Goal: Task Accomplishment & Management: Complete application form

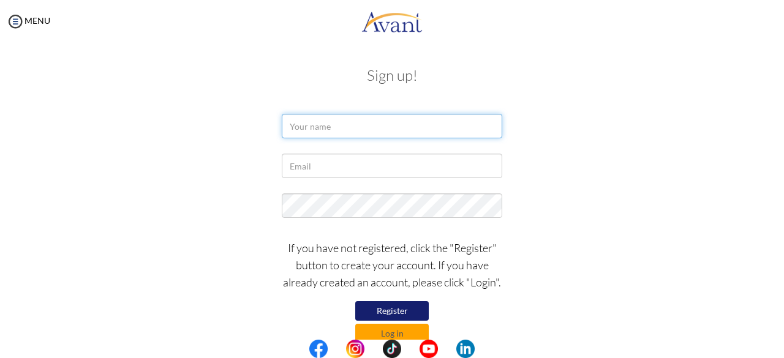
click at [367, 129] on input "text" at bounding box center [392, 126] width 220 height 24
type input "s"
click at [367, 128] on input "[PERSON_NAME]" at bounding box center [392, 126] width 220 height 24
type input "[PERSON_NAME]"
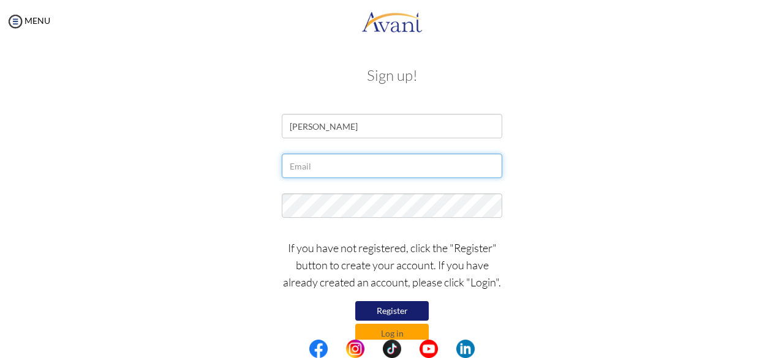
click at [318, 168] on input "text" at bounding box center [392, 166] width 220 height 24
type input "s"
type input "[EMAIL_ADDRESS][DOMAIN_NAME]"
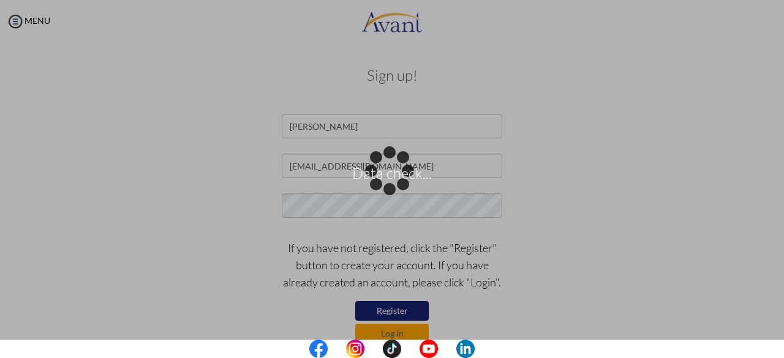
click at [383, 188] on div "Data check..." at bounding box center [391, 179] width 17 height 17
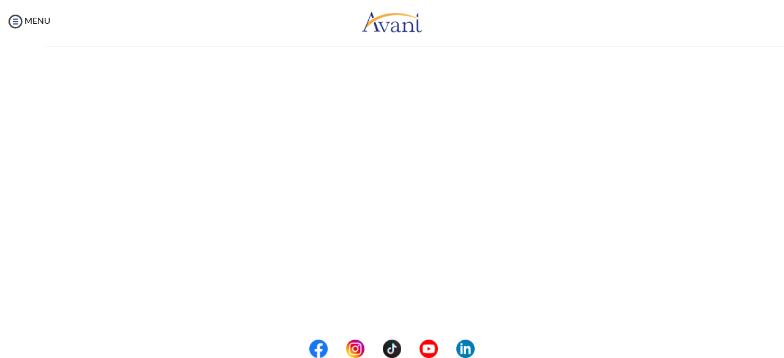
click at [343, 202] on div "My Status What is the next step? We would like you to watch the introductory vi…" at bounding box center [392, 222] width 784 height 358
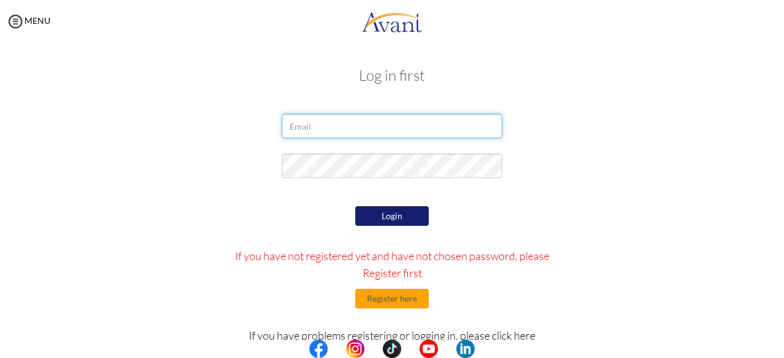
click at [315, 130] on input "email" at bounding box center [392, 126] width 220 height 24
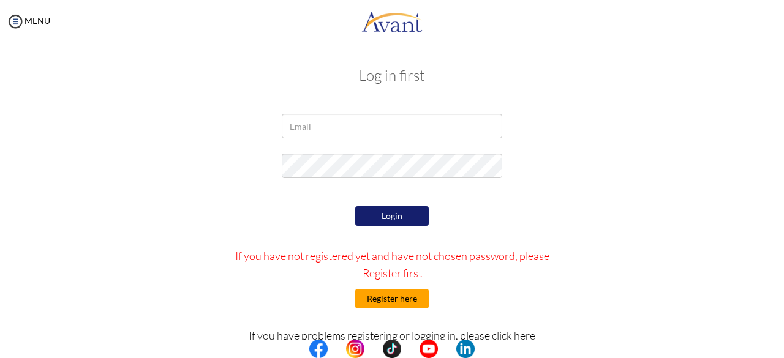
click at [386, 296] on button "Register here" at bounding box center [391, 299] width 73 height 20
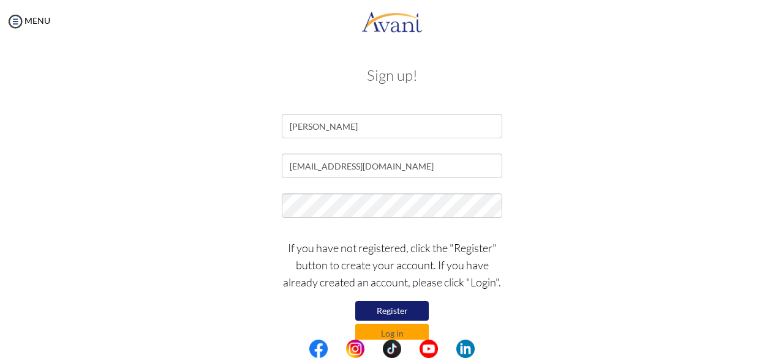
click at [382, 304] on button "Register" at bounding box center [391, 311] width 73 height 20
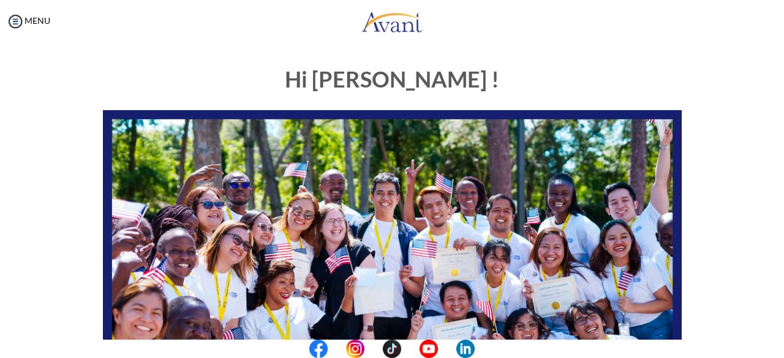
drag, startPoint x: 759, startPoint y: 204, endPoint x: 782, endPoint y: 214, distance: 25.8
click at [782, 214] on div "My Status What is the next step? We would like you to watch the introductory vi…" at bounding box center [392, 222] width 784 height 358
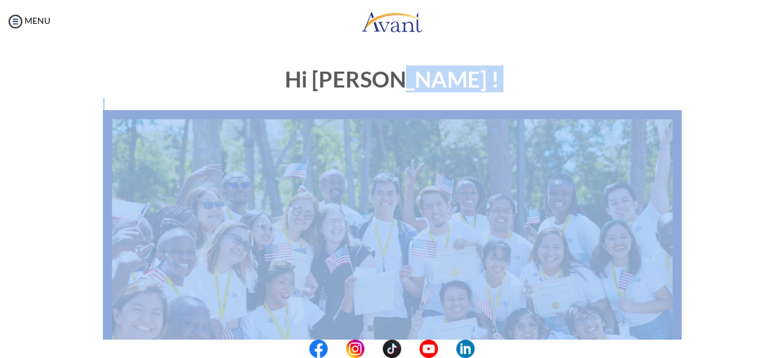
drag, startPoint x: 648, startPoint y: 46, endPoint x: 771, endPoint y: 144, distance: 157.8
click at [783, 137] on div "My Status What is the next step? We would like you to watch the introductory vi…" at bounding box center [392, 222] width 784 height 358
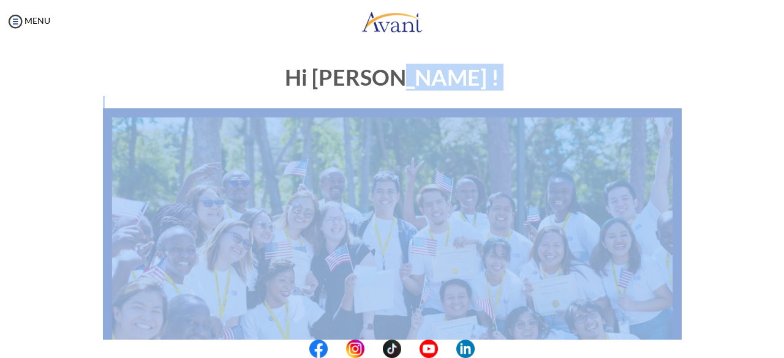
click at [620, 148] on img at bounding box center [392, 271] width 579 height 326
click at [653, 84] on h1 "Hi Sarah !" at bounding box center [392, 78] width 579 height 24
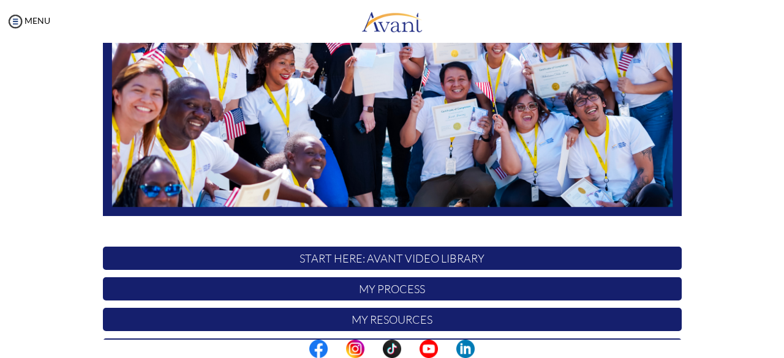
scroll to position [224, 0]
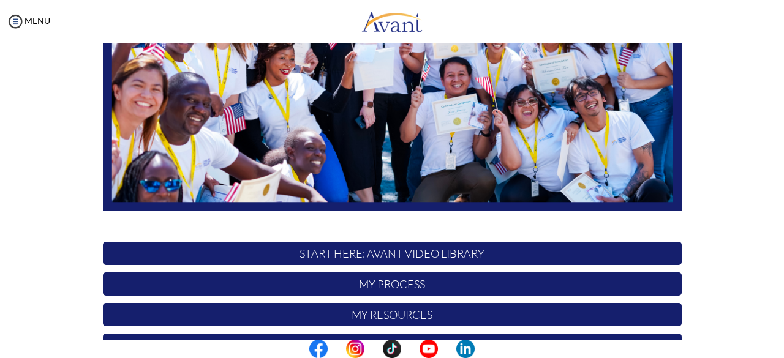
click at [394, 282] on p "My Process" at bounding box center [392, 283] width 579 height 23
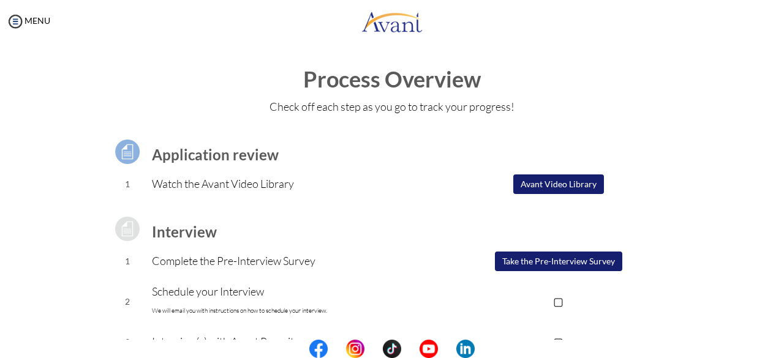
click at [552, 183] on button "Avant Video Library" at bounding box center [558, 184] width 91 height 20
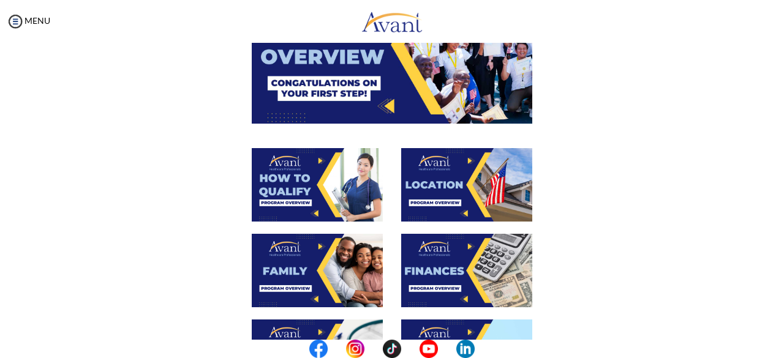
scroll to position [0, 0]
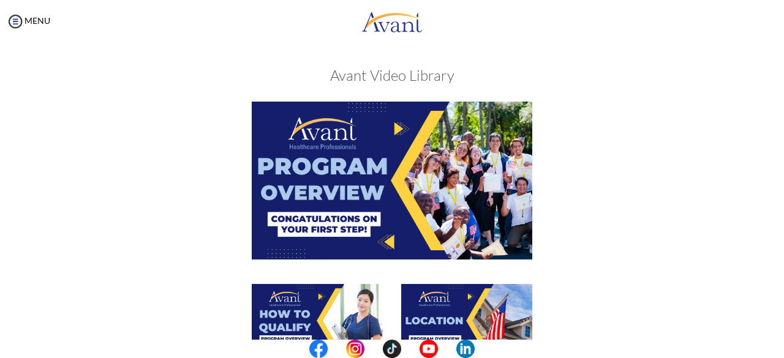
click at [429, 202] on img at bounding box center [392, 180] width 280 height 157
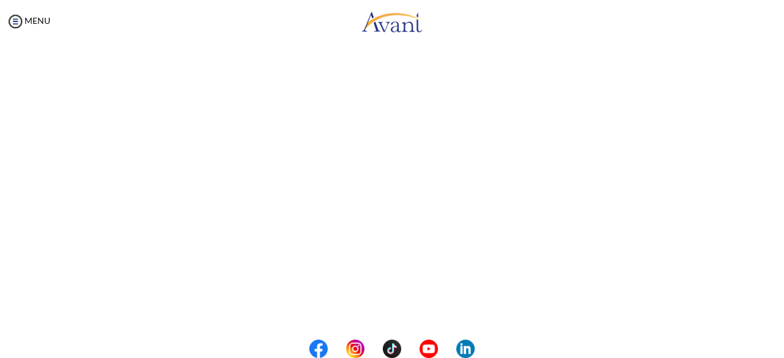
scroll to position [244, 0]
click at [376, 302] on button "Back to Avant Video Library" at bounding box center [392, 308] width 121 height 20
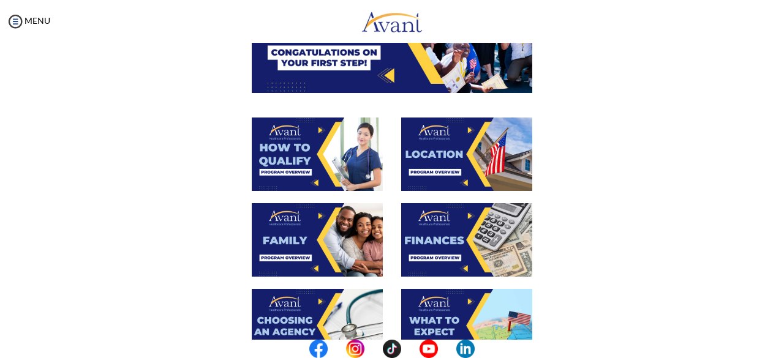
scroll to position [142, 0]
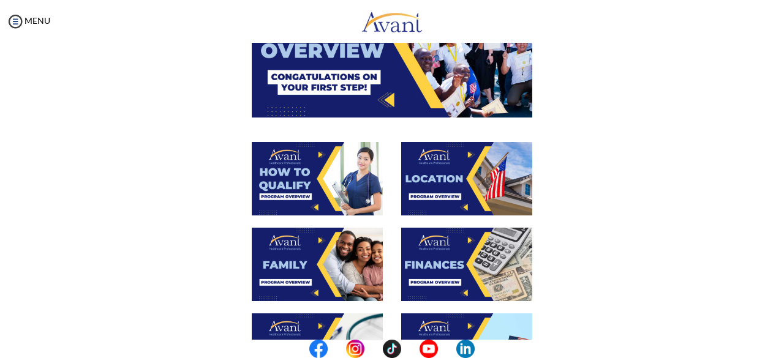
click at [289, 271] on img at bounding box center [317, 264] width 131 height 73
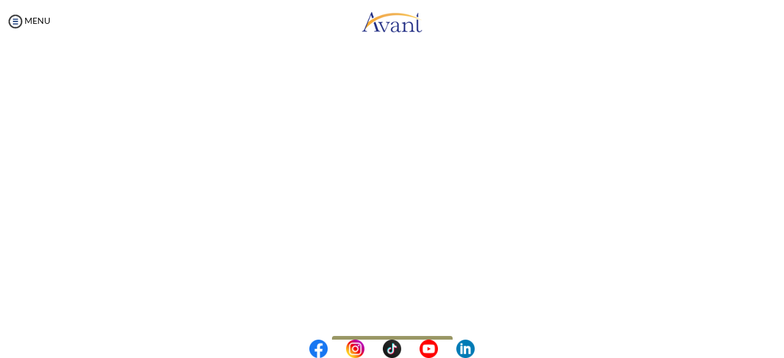
scroll to position [375, 0]
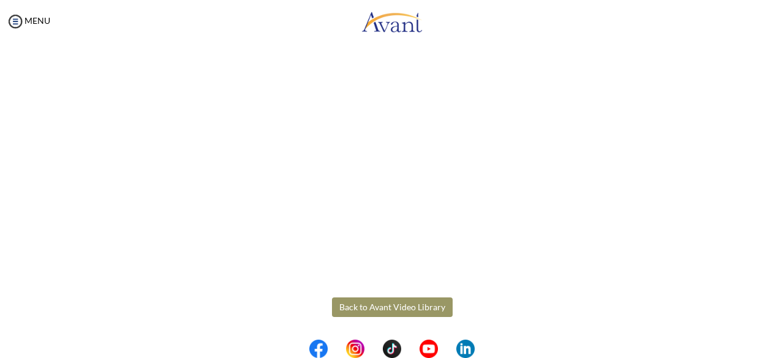
click at [413, 304] on body "Maintenance break. Please come back in 2 hours. MENU My Status What is the next…" at bounding box center [392, 179] width 784 height 358
click at [347, 311] on button "Back to Avant Video Library" at bounding box center [392, 308] width 121 height 20
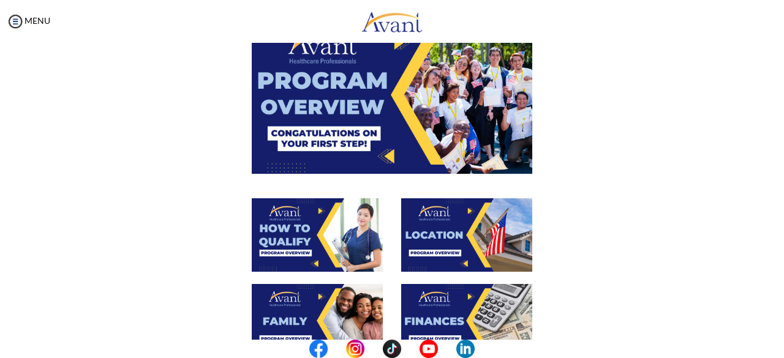
scroll to position [86, 0]
click at [299, 244] on img at bounding box center [317, 234] width 131 height 73
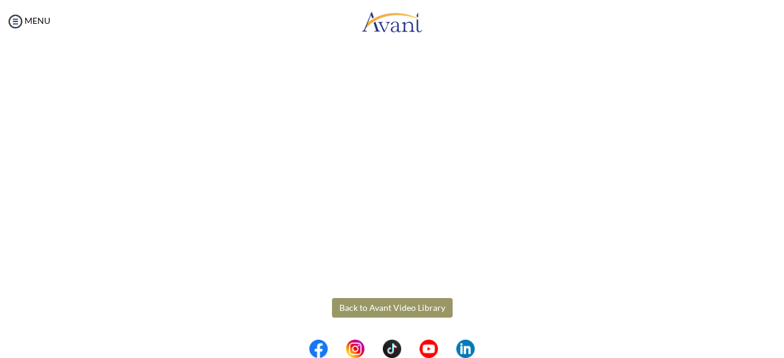
scroll to position [235, 0]
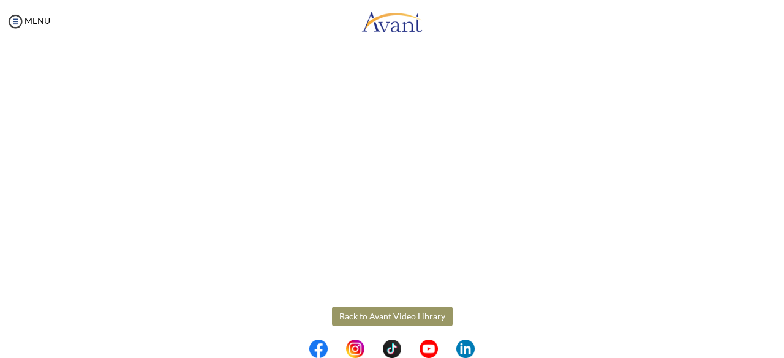
click at [403, 320] on body "Maintenance break. Please come back in 2 hours. MENU My Status What is the next…" at bounding box center [392, 179] width 784 height 358
click at [399, 317] on button "Back to Avant Video Library" at bounding box center [392, 317] width 121 height 20
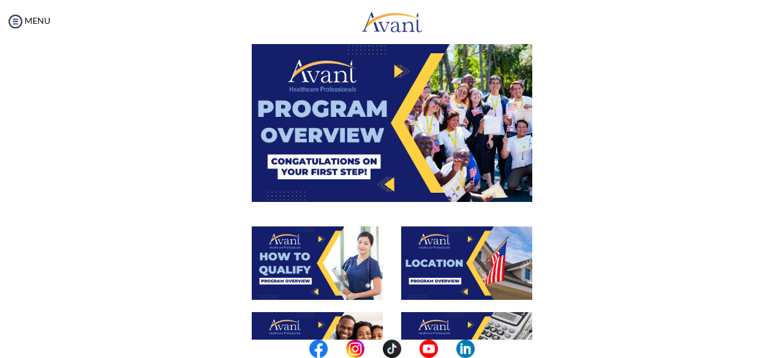
scroll to position [59, 0]
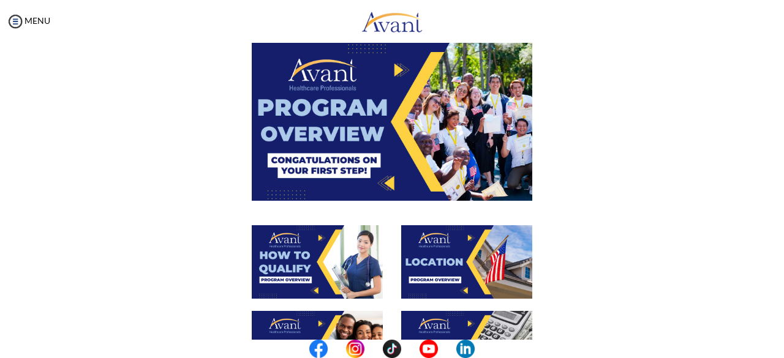
click at [429, 262] on img at bounding box center [466, 261] width 131 height 73
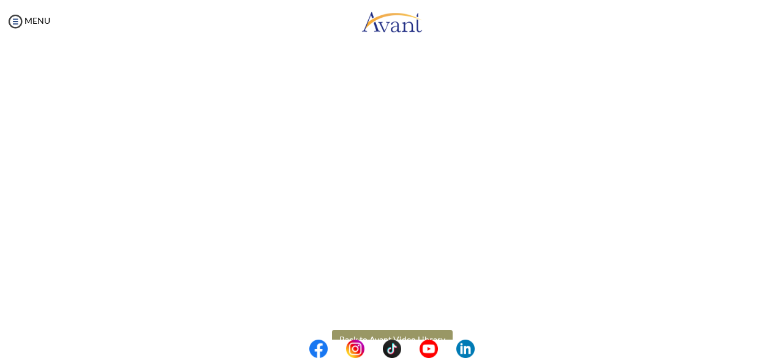
scroll to position [244, 0]
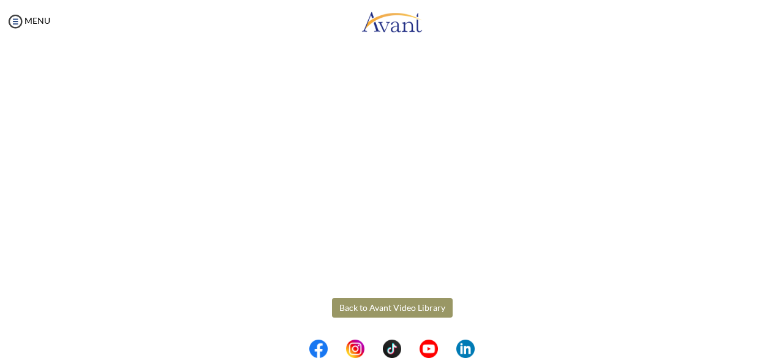
click at [372, 308] on body "Maintenance break. Please come back in 2 hours. MENU My Status What is the next…" at bounding box center [392, 179] width 784 height 358
click at [389, 310] on button "Back to Avant Video Library" at bounding box center [392, 308] width 121 height 20
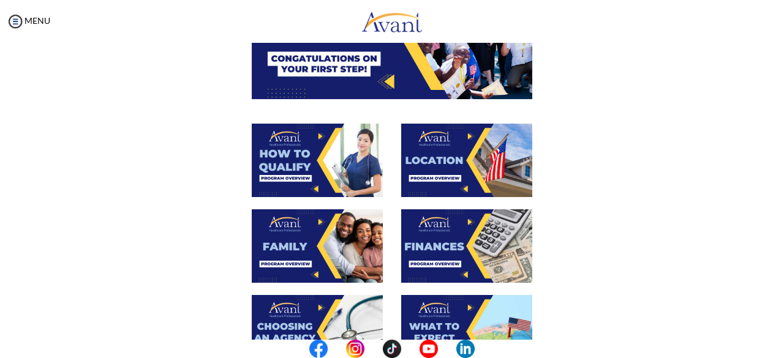
scroll to position [162, 0]
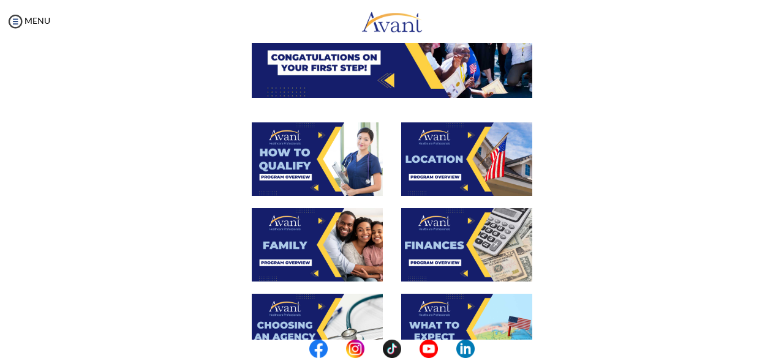
click at [438, 250] on img at bounding box center [466, 244] width 131 height 73
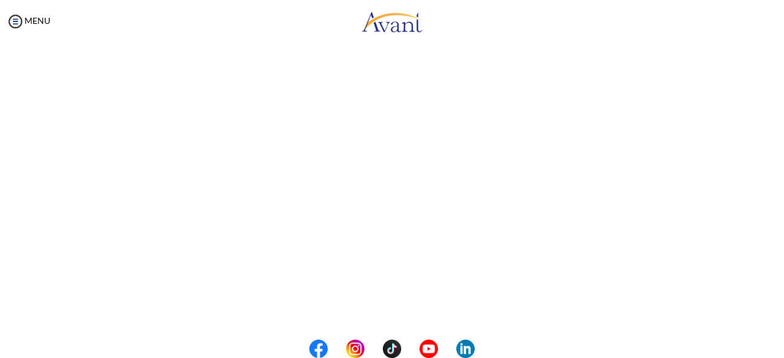
scroll to position [244, 0]
click at [383, 309] on body "Maintenance break. Please come back in 2 hours. MENU My Status What is the next…" at bounding box center [392, 179] width 784 height 358
click at [373, 312] on button "Back to Avant Video Library" at bounding box center [392, 308] width 121 height 20
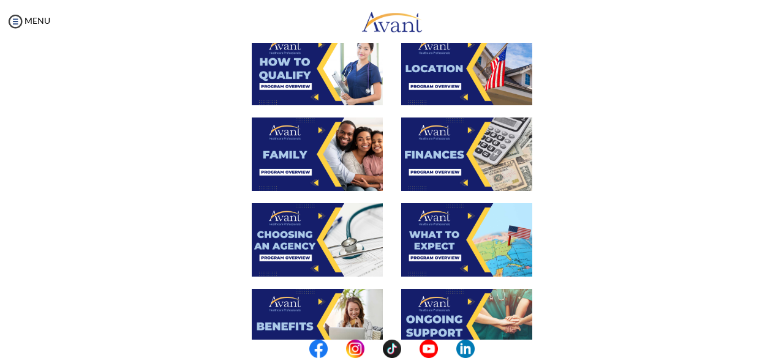
scroll to position [260, 0]
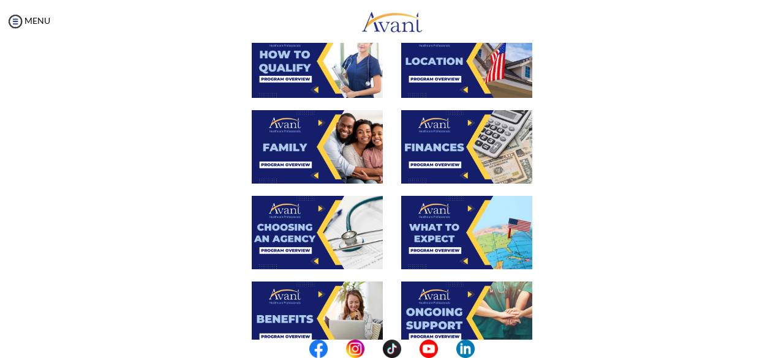
click at [291, 235] on img at bounding box center [317, 232] width 131 height 73
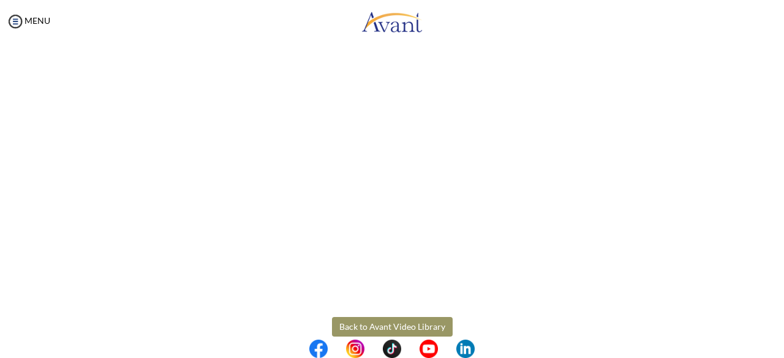
scroll to position [375, 0]
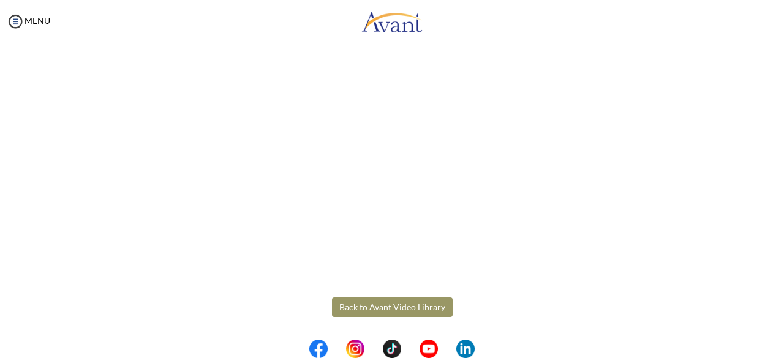
click at [408, 308] on body "Maintenance break. Please come back in 2 hours. MENU My Status What is the next…" at bounding box center [392, 179] width 784 height 358
click at [381, 310] on button "Back to Avant Video Library" at bounding box center [392, 308] width 121 height 20
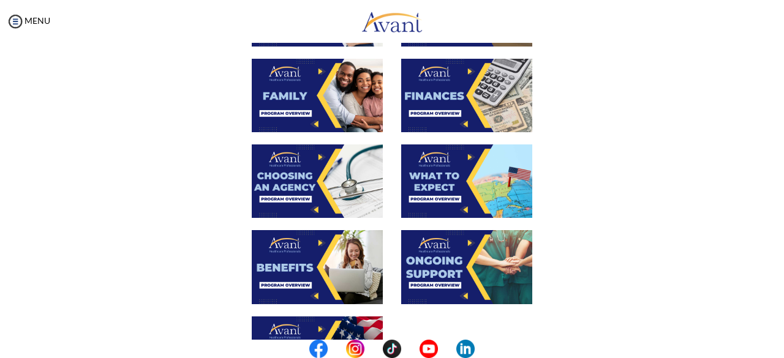
scroll to position [299, 0]
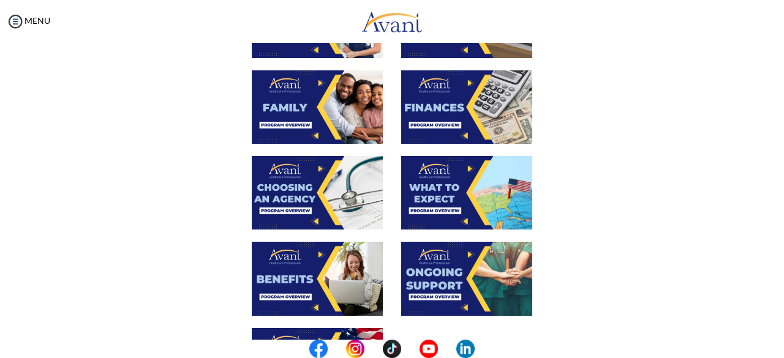
click at [437, 202] on img at bounding box center [466, 192] width 131 height 73
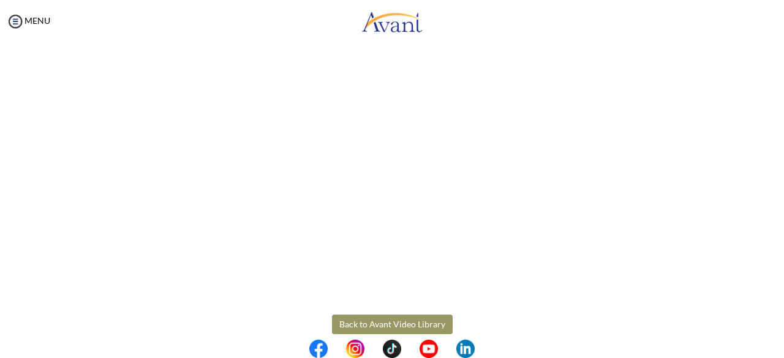
scroll to position [375, 0]
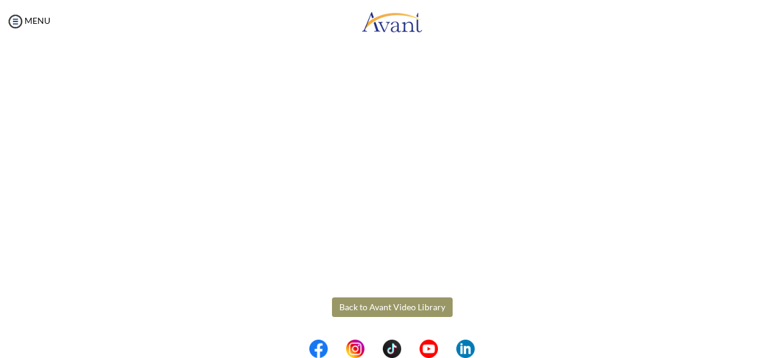
click at [398, 309] on body "Maintenance break. Please come back in 2 hours. MENU My Status What is the next…" at bounding box center [392, 179] width 784 height 358
click at [405, 306] on button "Back to Avant Video Library" at bounding box center [392, 308] width 121 height 20
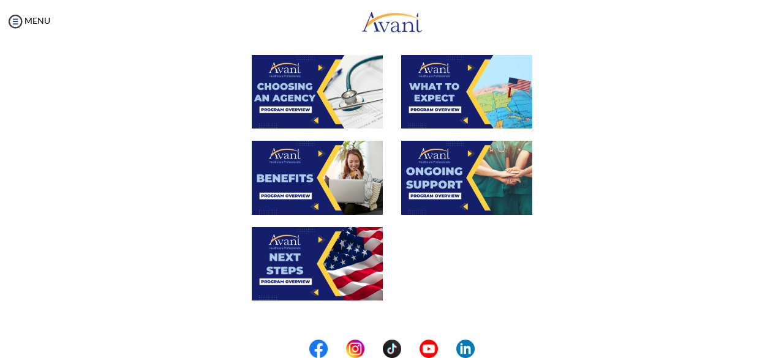
scroll to position [399, 0]
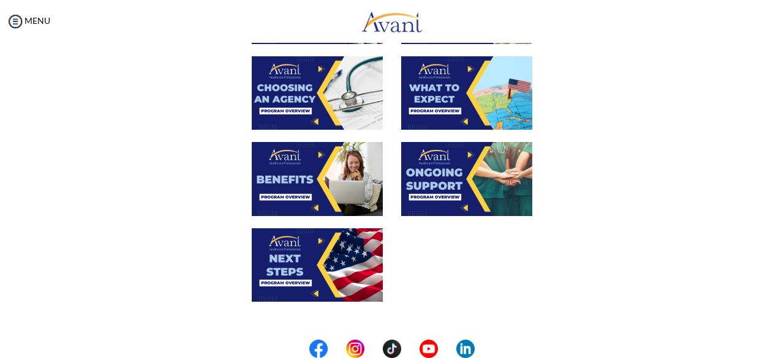
click at [294, 173] on img at bounding box center [317, 178] width 131 height 73
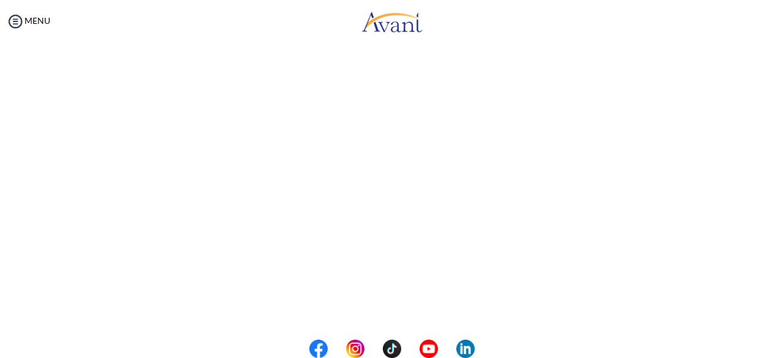
scroll to position [375, 0]
click at [387, 305] on body "Maintenance break. Please come back in 2 hours. MENU My Status What is the next…" at bounding box center [392, 179] width 784 height 358
click at [380, 311] on button "Back to Avant Video Library" at bounding box center [392, 308] width 121 height 20
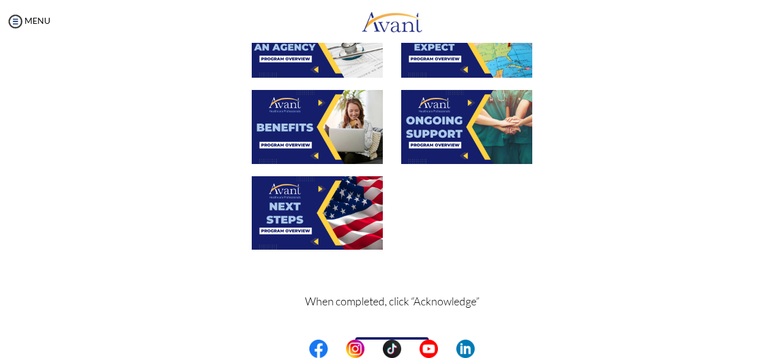
scroll to position [454, 0]
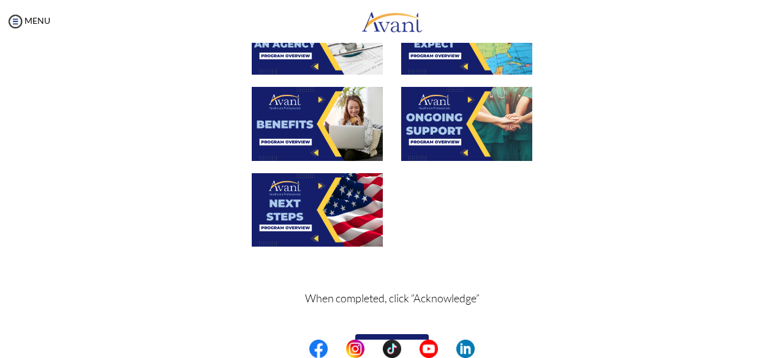
click at [421, 133] on img at bounding box center [466, 123] width 131 height 73
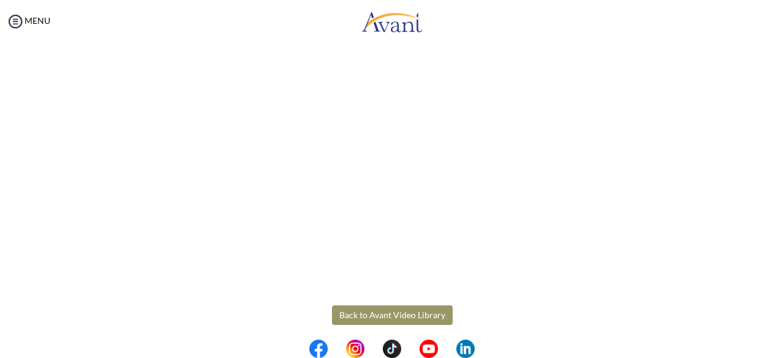
scroll to position [375, 0]
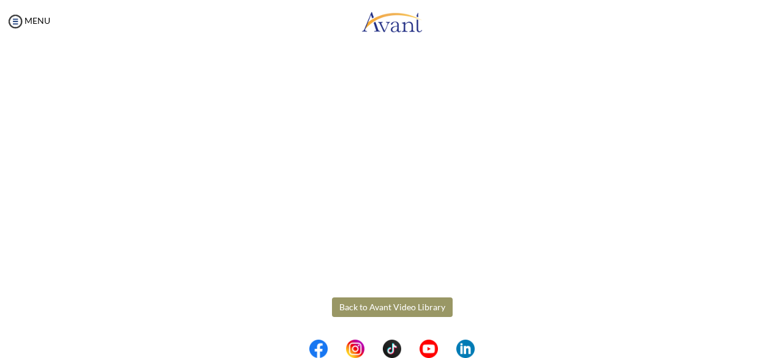
click at [416, 308] on body "Maintenance break. Please come back in 2 hours. MENU My Status What is the next…" at bounding box center [392, 179] width 784 height 358
click at [393, 302] on button "Back to Avant Video Library" at bounding box center [392, 308] width 121 height 20
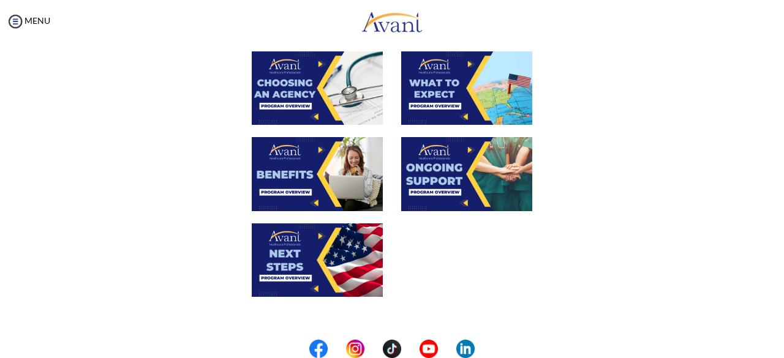
scroll to position [406, 0]
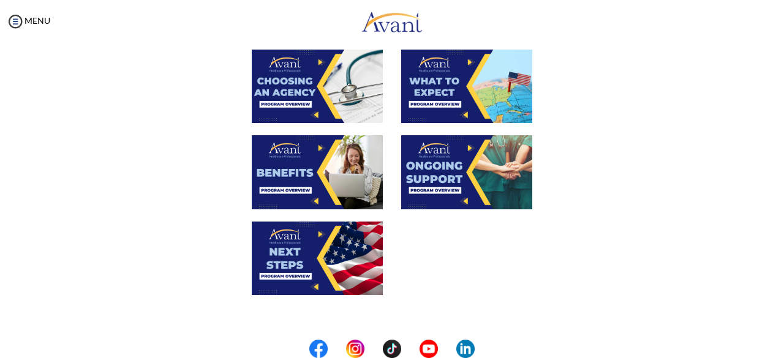
click at [322, 253] on img at bounding box center [317, 258] width 131 height 73
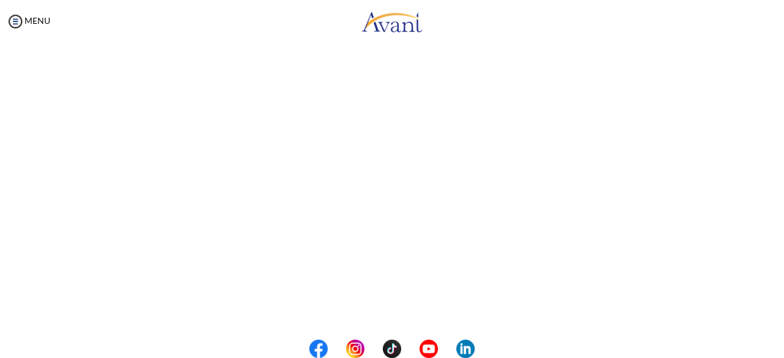
scroll to position [375, 0]
click at [394, 309] on body "Maintenance break. Please come back in 2 hours. MENU My Status What is the next…" at bounding box center [392, 179] width 784 height 358
click at [372, 310] on button "Back to Avant Video Library" at bounding box center [392, 308] width 121 height 20
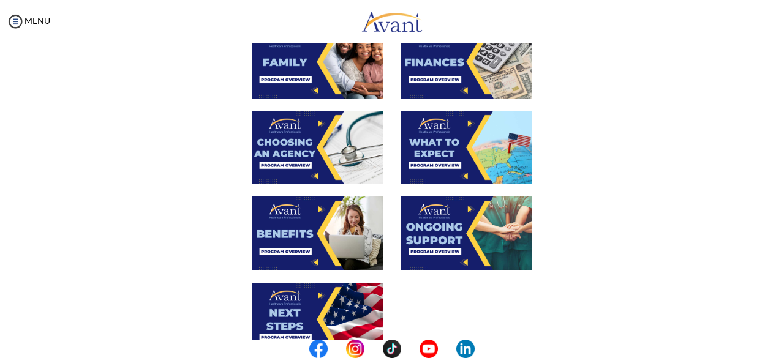
scroll to position [483, 0]
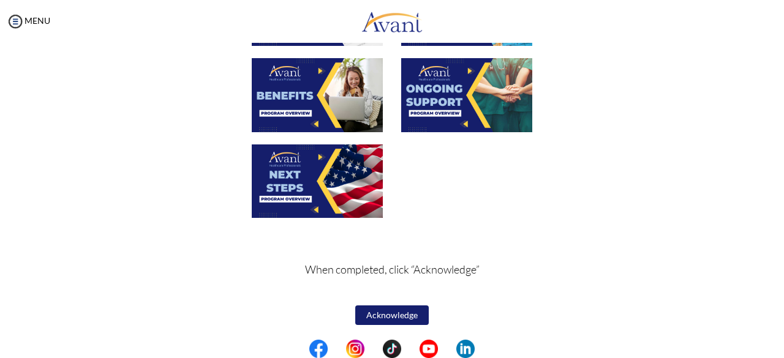
click at [389, 314] on button "Acknowledge" at bounding box center [391, 315] width 73 height 20
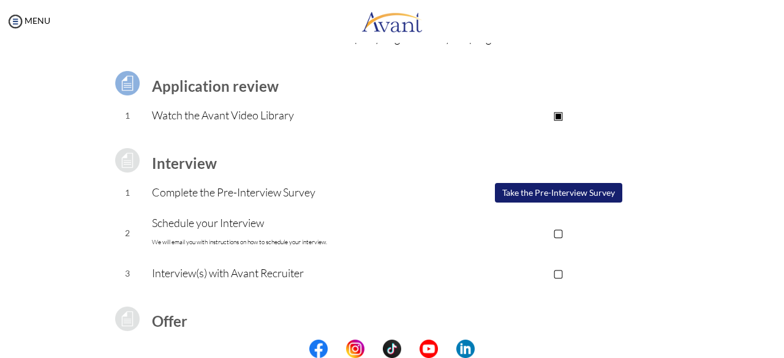
scroll to position [69, 0]
click at [511, 197] on button "Take the Pre-Interview Survey" at bounding box center [558, 192] width 127 height 20
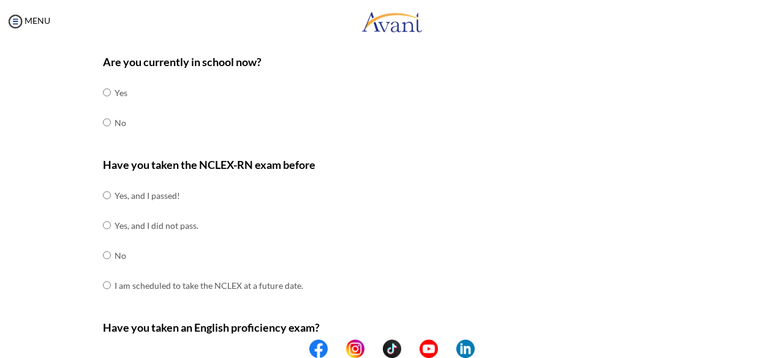
scroll to position [63, 0]
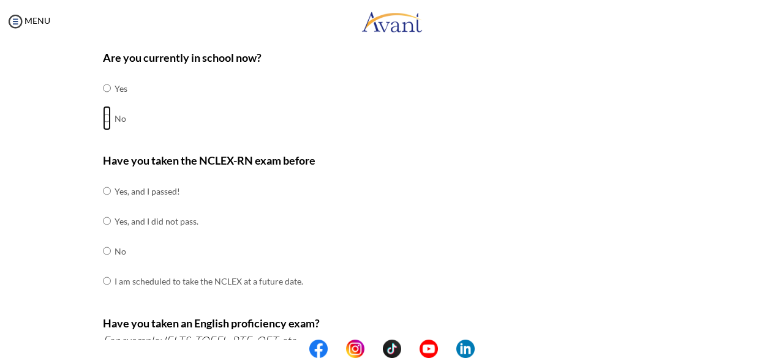
click at [103, 115] on input "radio" at bounding box center [107, 118] width 8 height 24
radio input "true"
click at [103, 250] on input "radio" at bounding box center [107, 251] width 8 height 24
radio input "true"
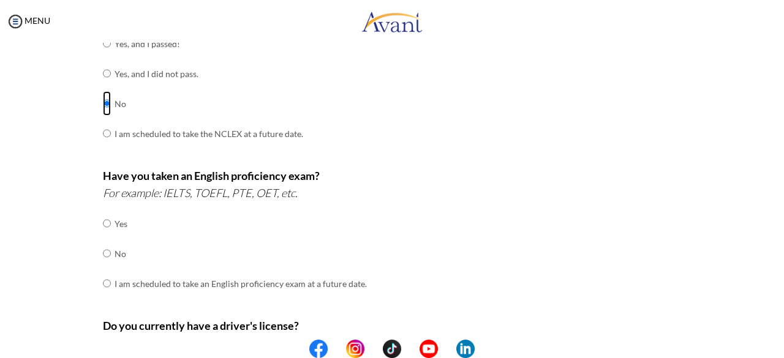
scroll to position [214, 0]
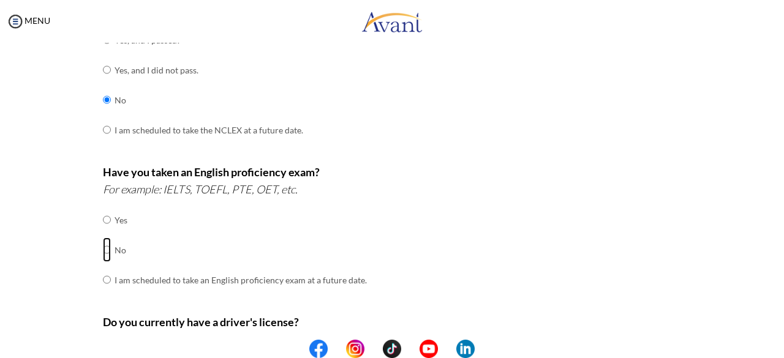
click at [103, 245] on input "radio" at bounding box center [107, 250] width 8 height 24
radio input "true"
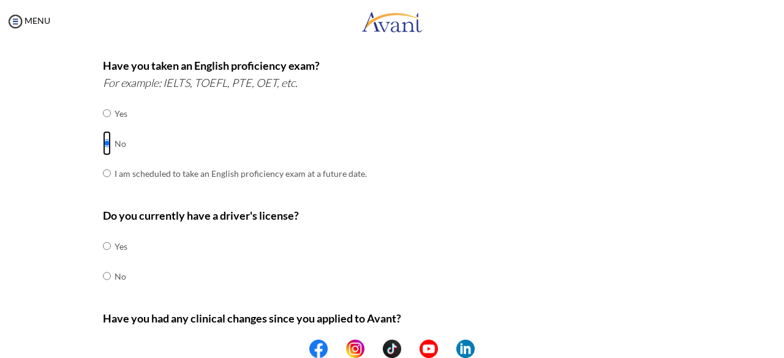
scroll to position [321, 0]
click at [103, 272] on input "radio" at bounding box center [107, 276] width 8 height 24
radio input "true"
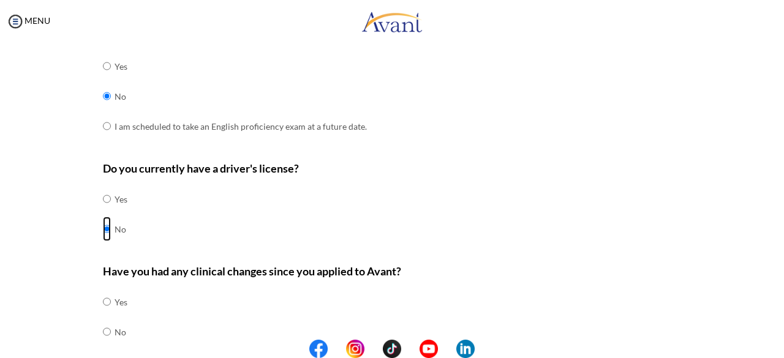
scroll to position [378, 0]
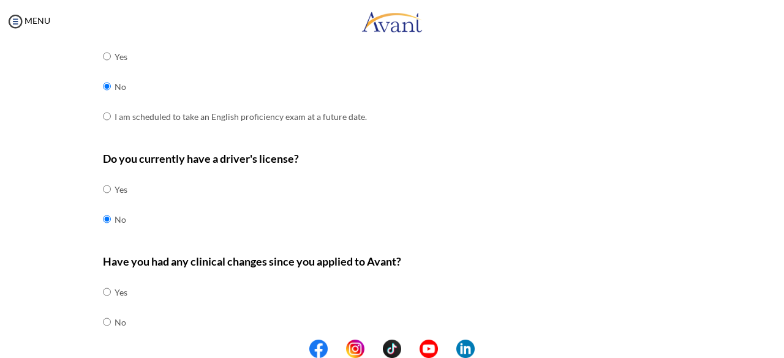
click at [131, 304] on div "Have you had any clinical changes since you applied to Avant? Yes No" at bounding box center [392, 301] width 579 height 97
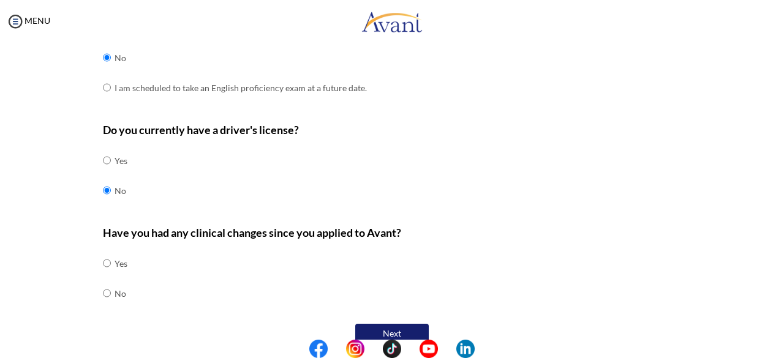
scroll to position [410, 0]
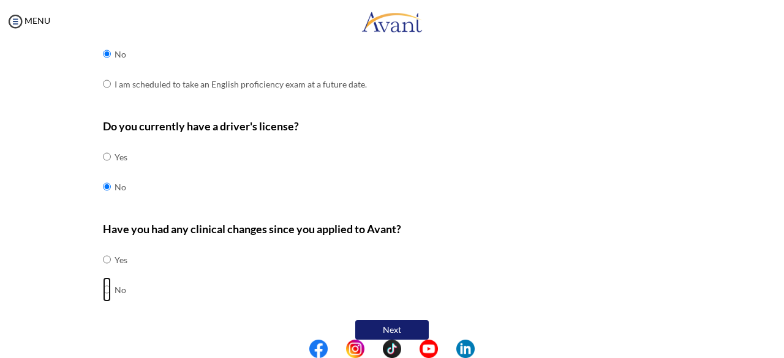
click at [103, 288] on input "radio" at bounding box center [107, 289] width 8 height 24
radio input "true"
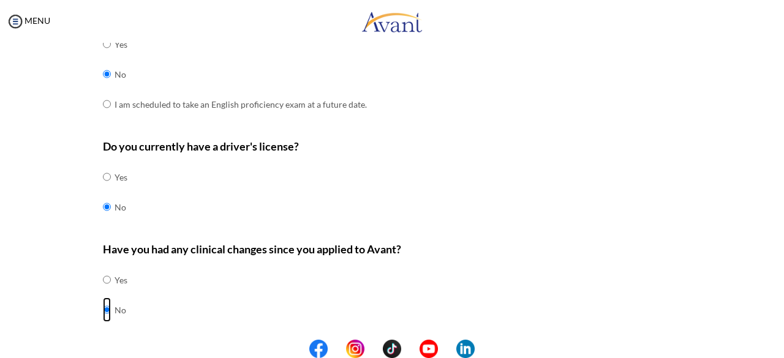
scroll to position [422, 0]
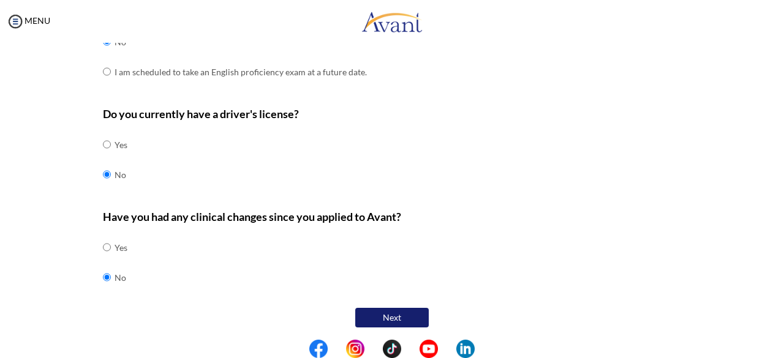
click at [390, 315] on button "Next" at bounding box center [391, 318] width 73 height 20
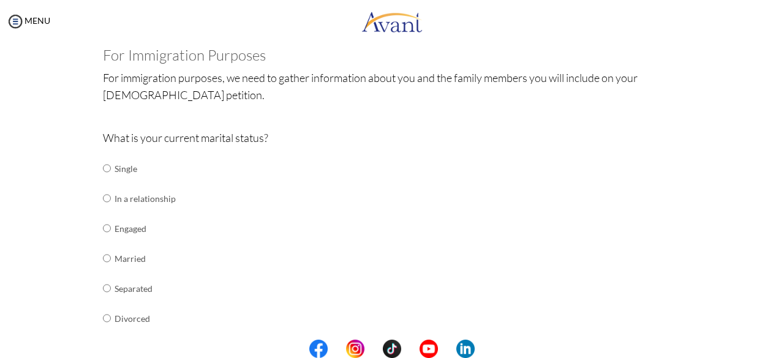
scroll to position [74, 0]
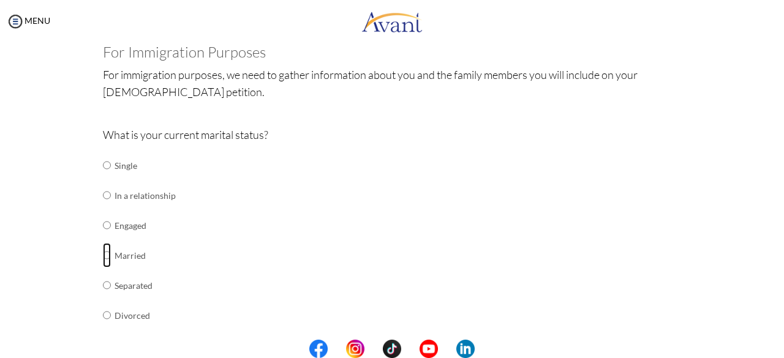
click at [103, 257] on input "radio" at bounding box center [107, 255] width 8 height 24
radio input "true"
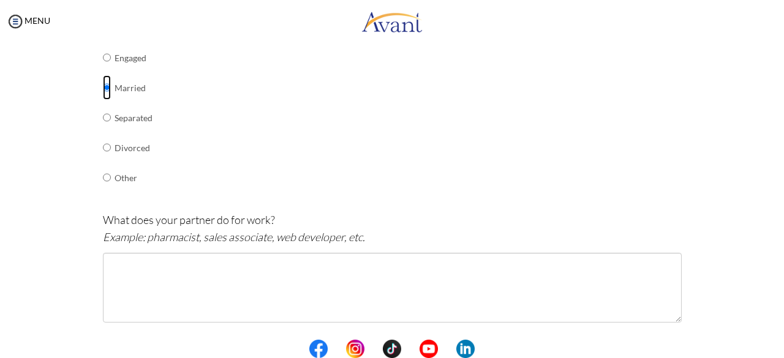
scroll to position [245, 0]
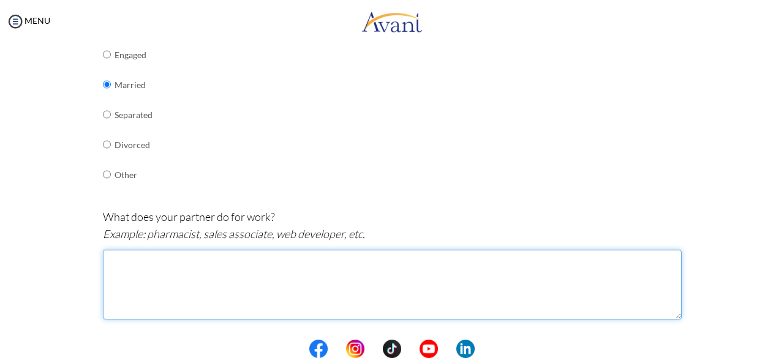
click at [130, 260] on textarea at bounding box center [392, 285] width 579 height 70
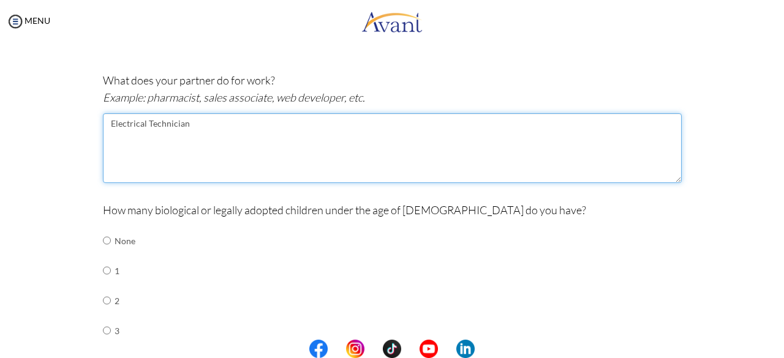
scroll to position [388, 0]
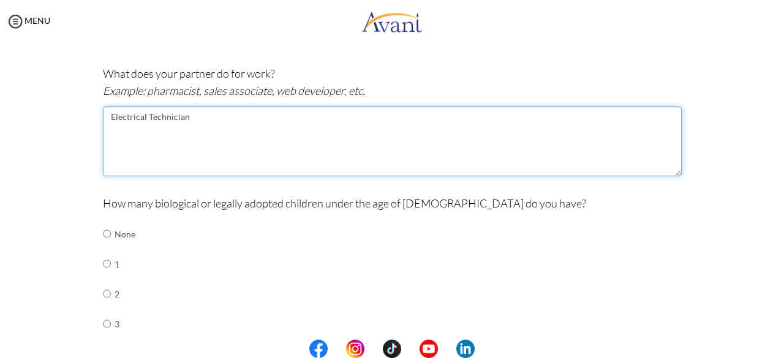
type textarea "Electrical Technician"
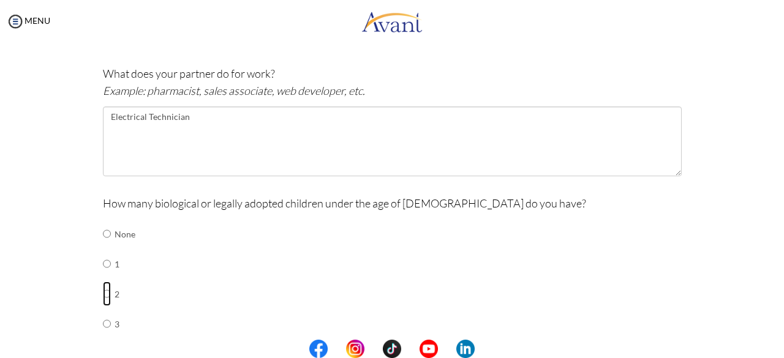
click at [103, 295] on input "radio" at bounding box center [107, 294] width 8 height 24
radio input "true"
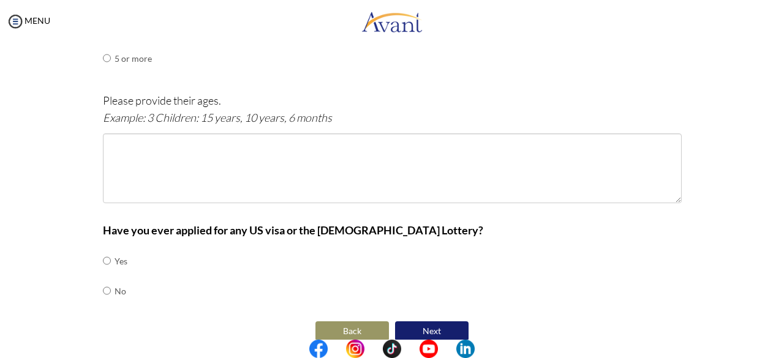
scroll to position [726, 0]
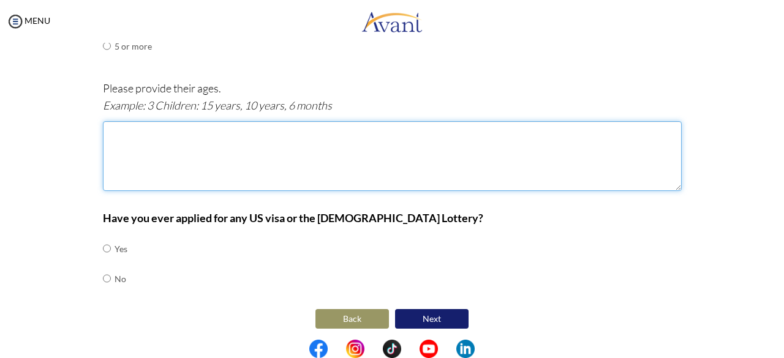
click at [114, 134] on textarea at bounding box center [392, 156] width 579 height 70
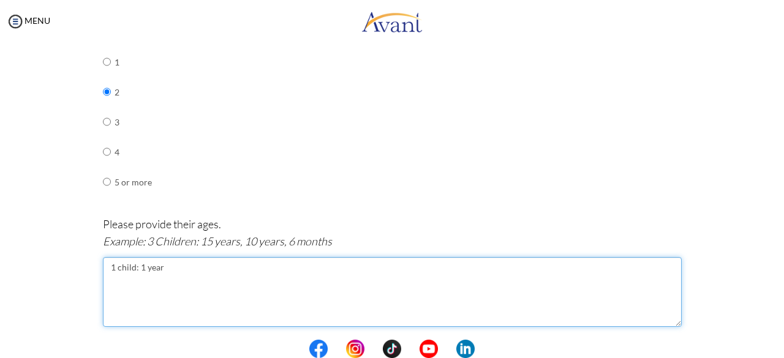
scroll to position [579, 0]
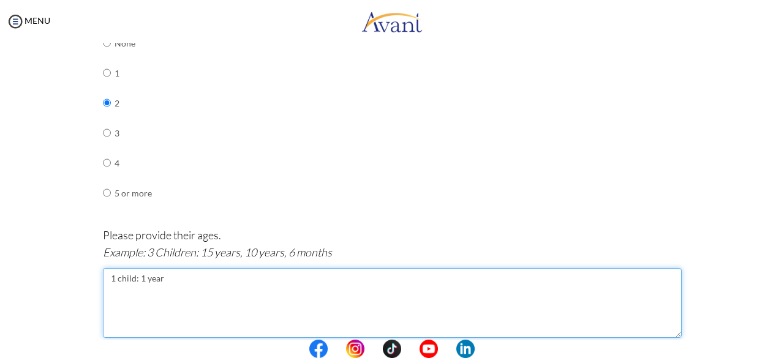
type textarea "1 child: 1 year"
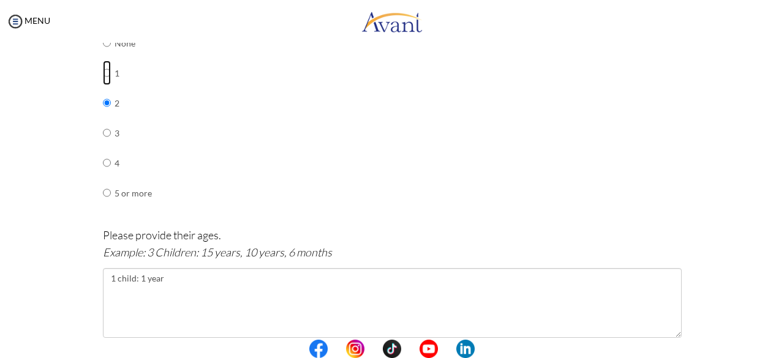
click at [103, 70] on input "radio" at bounding box center [107, 73] width 8 height 24
radio input "true"
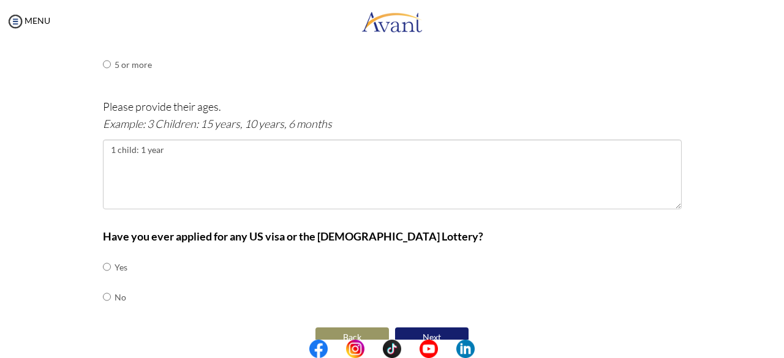
scroll to position [714, 0]
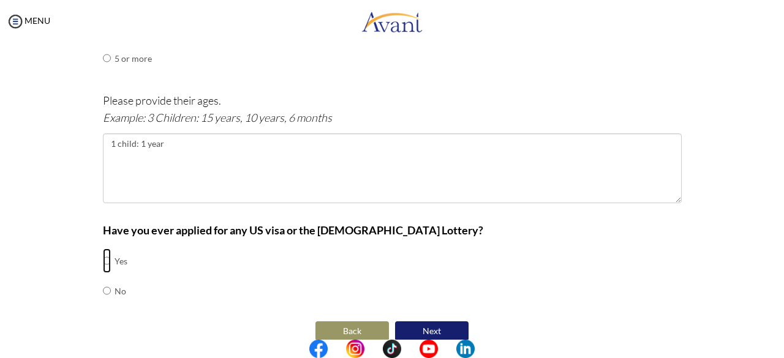
click at [103, 266] on input "radio" at bounding box center [107, 261] width 8 height 24
radio input "true"
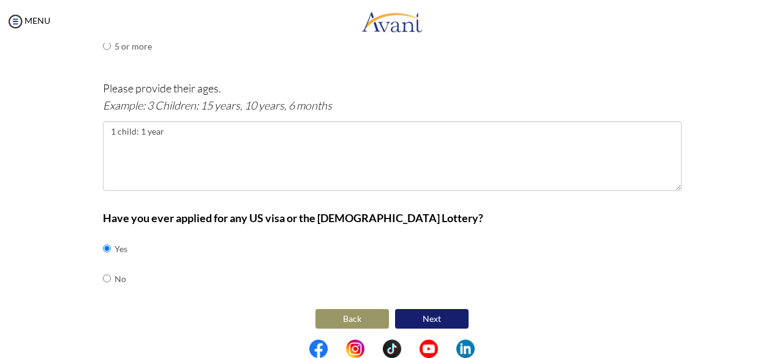
click at [436, 315] on button "Next" at bounding box center [431, 319] width 73 height 20
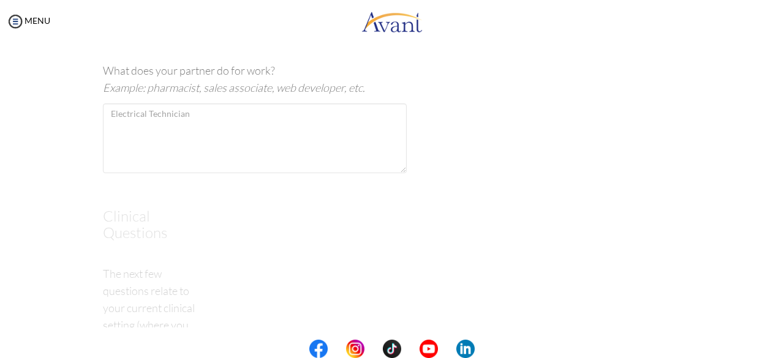
scroll to position [24, 0]
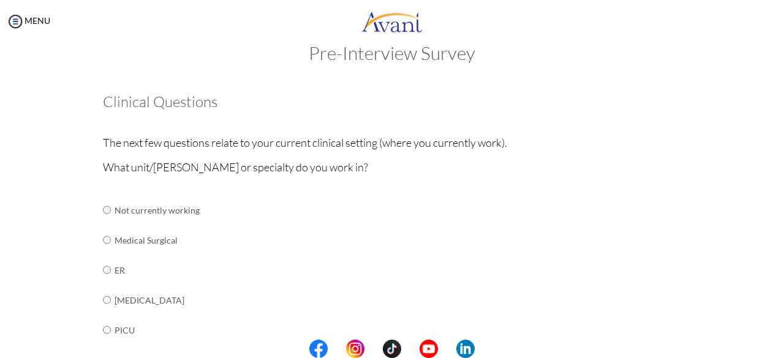
click at [180, 239] on td "Medical Surgical" at bounding box center [210, 240] width 192 height 30
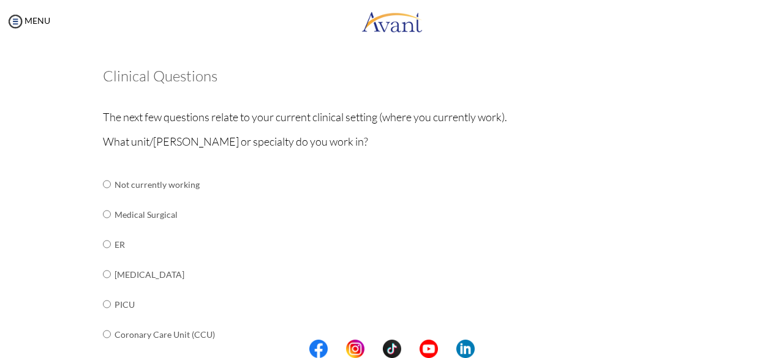
scroll to position [59, 0]
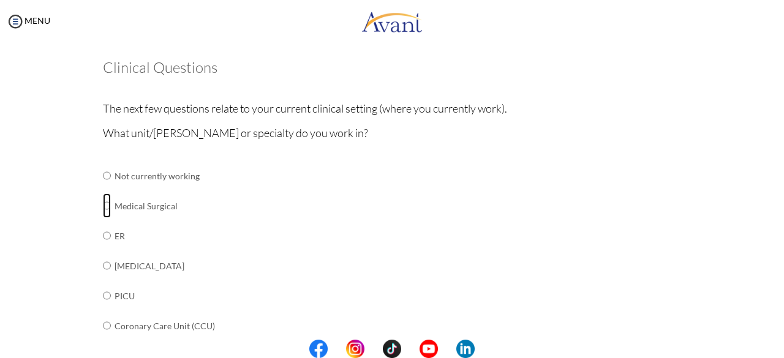
click at [103, 204] on input "radio" at bounding box center [107, 205] width 8 height 24
radio input "true"
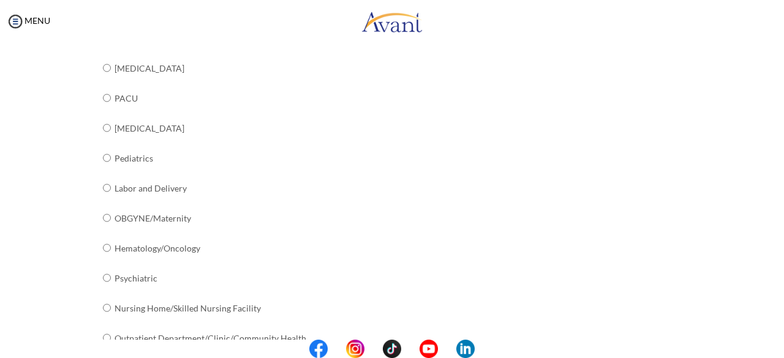
scroll to position [526, 0]
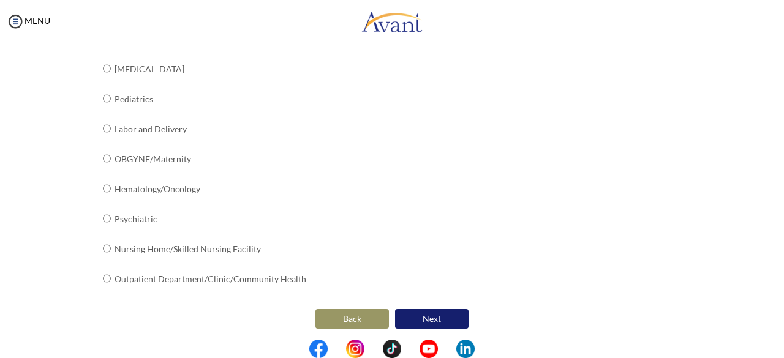
click at [429, 316] on button "Next" at bounding box center [431, 319] width 73 height 20
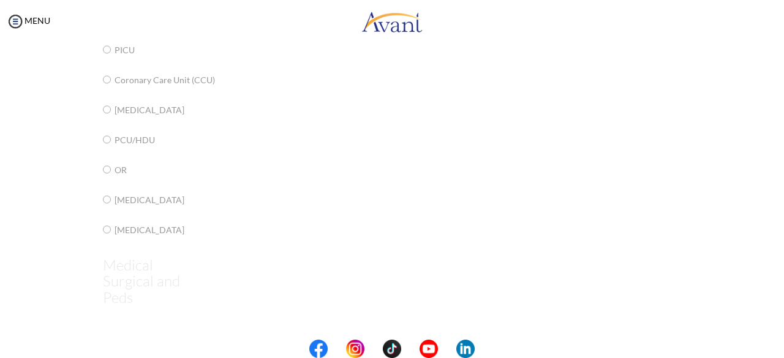
scroll to position [24, 0]
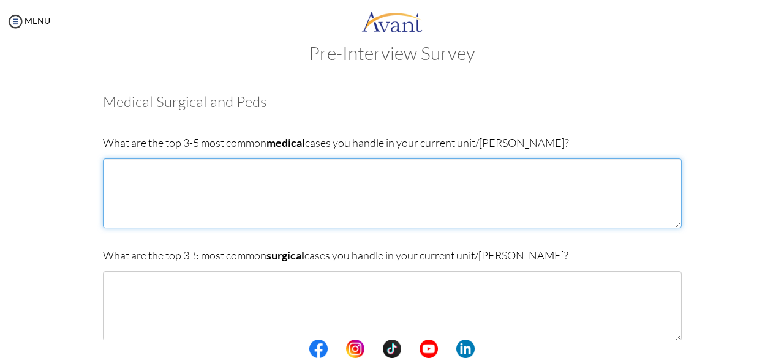
click at [116, 171] on textarea at bounding box center [392, 194] width 579 height 70
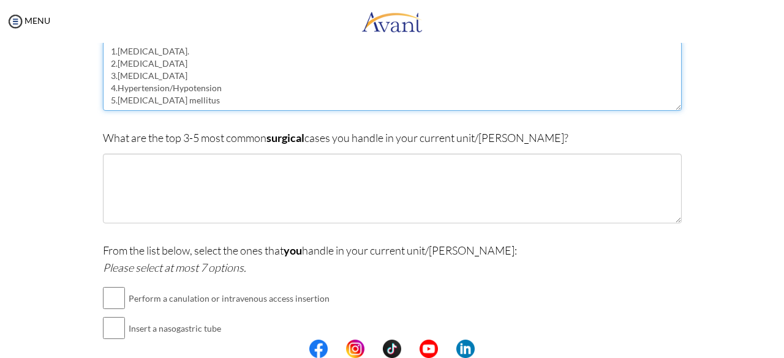
scroll to position [143, 0]
type textarea "1.Malaria. 2.Pneumonia 3.Anemia 4.Hypertension/Hypotension 5.Diabetes mellitus"
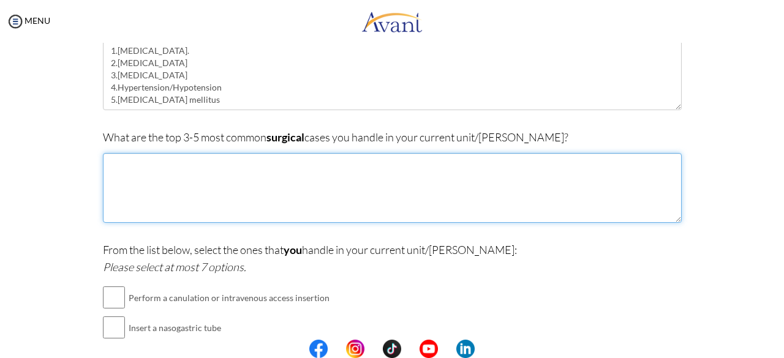
click at [105, 168] on textarea at bounding box center [392, 188] width 579 height 70
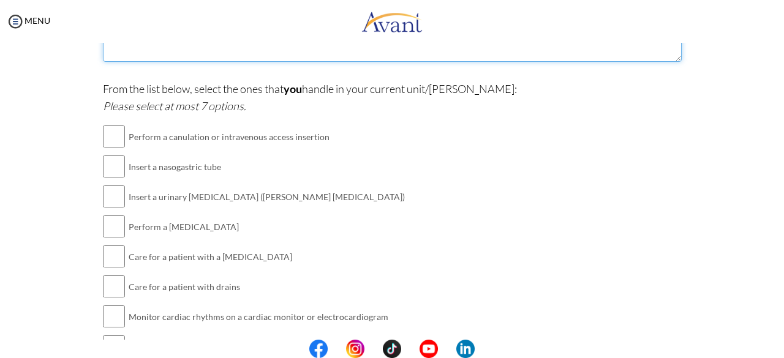
scroll to position [301, 0]
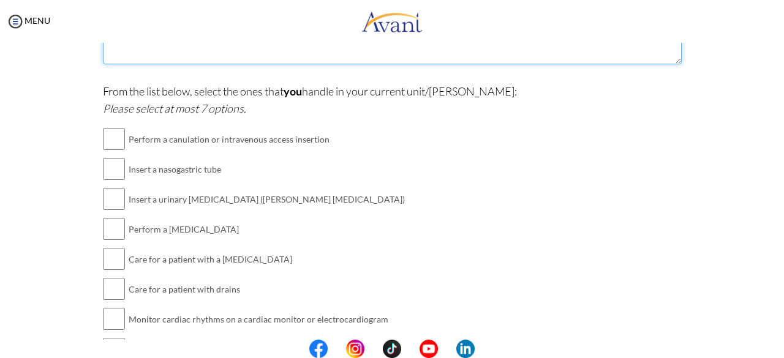
type textarea "1.Burns 2.Cellulitis 3.Wounds"
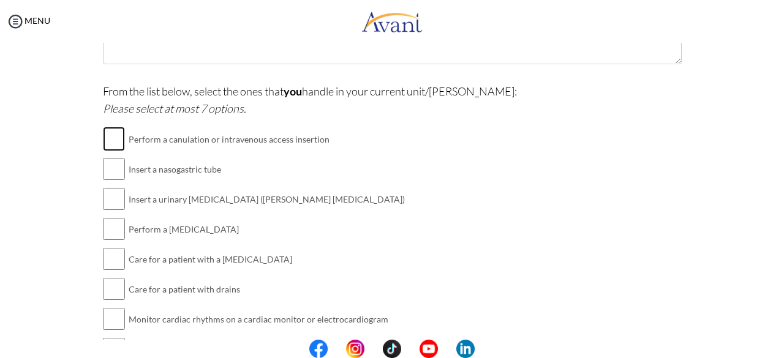
click at [114, 132] on input "checkbox" at bounding box center [114, 139] width 22 height 24
checkbox input "true"
click at [109, 170] on input "checkbox" at bounding box center [114, 169] width 22 height 24
checkbox input "true"
click at [103, 204] on input "checkbox" at bounding box center [114, 199] width 22 height 24
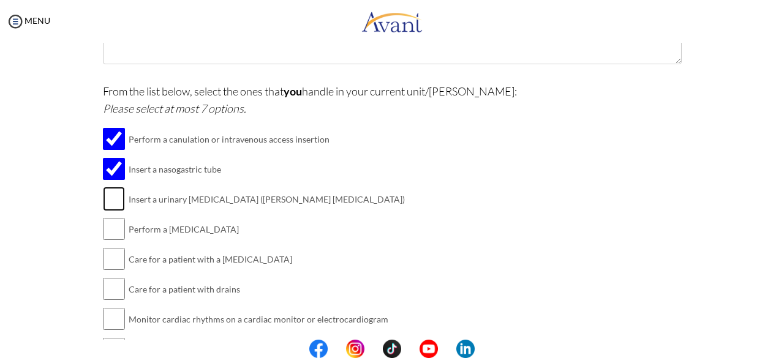
checkbox input "true"
click at [110, 231] on input "checkbox" at bounding box center [114, 229] width 22 height 24
checkbox input "true"
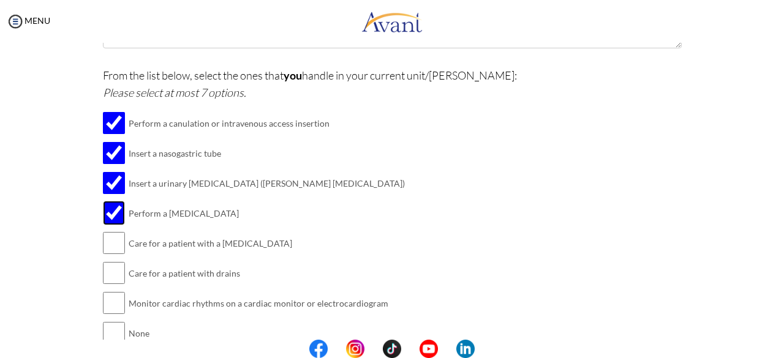
scroll to position [327, 0]
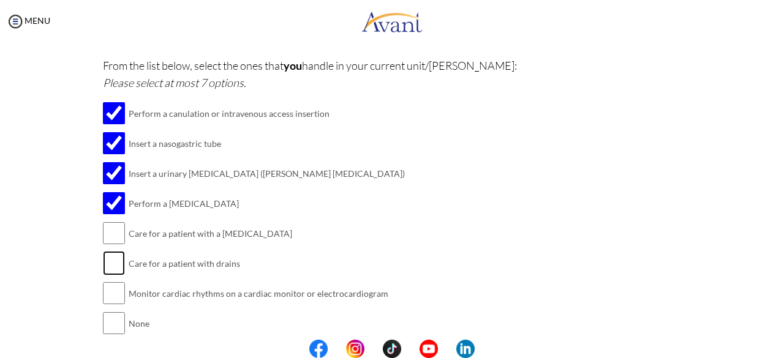
click at [109, 260] on input "checkbox" at bounding box center [114, 263] width 22 height 24
checkbox input "true"
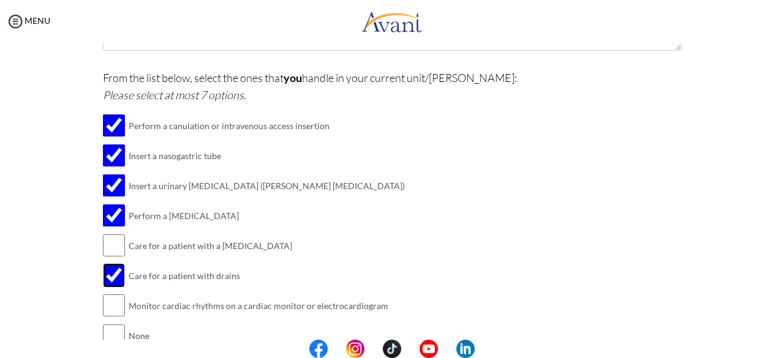
scroll to position [313, 0]
click at [103, 244] on input "checkbox" at bounding box center [114, 246] width 22 height 24
checkbox input "true"
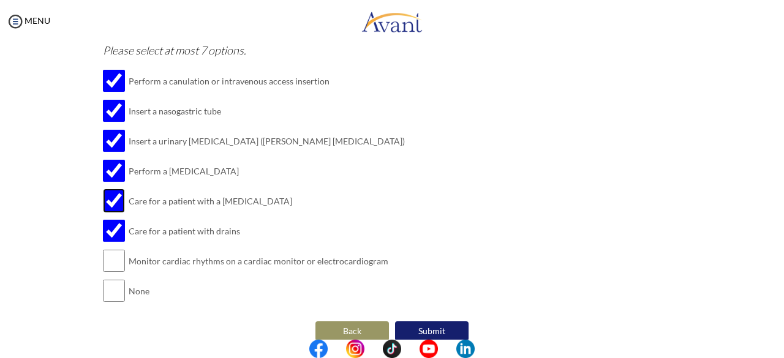
scroll to position [360, 0]
click at [116, 258] on input "checkbox" at bounding box center [114, 260] width 22 height 24
checkbox input "true"
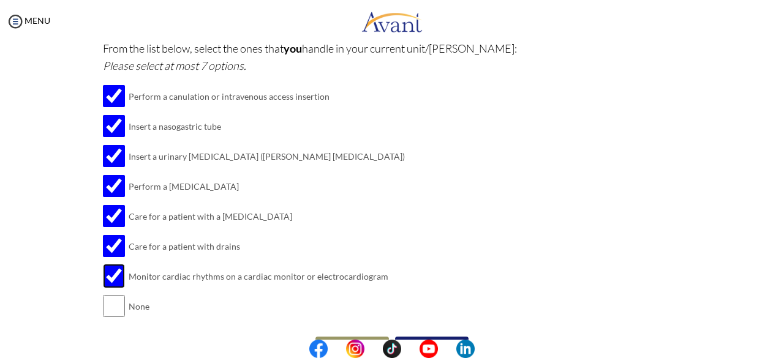
scroll to position [373, 0]
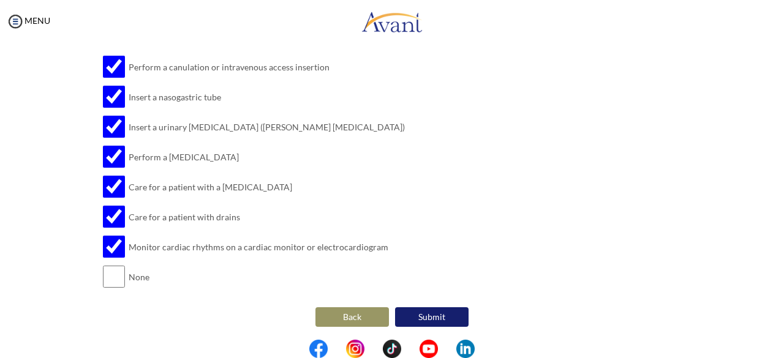
click at [438, 319] on button "Submit" at bounding box center [431, 317] width 73 height 20
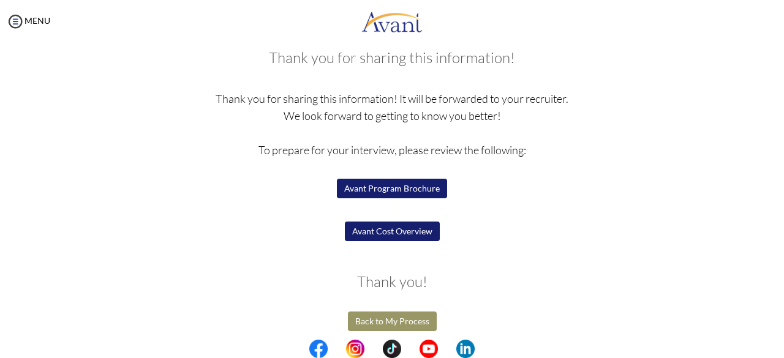
scroll to position [75, 0]
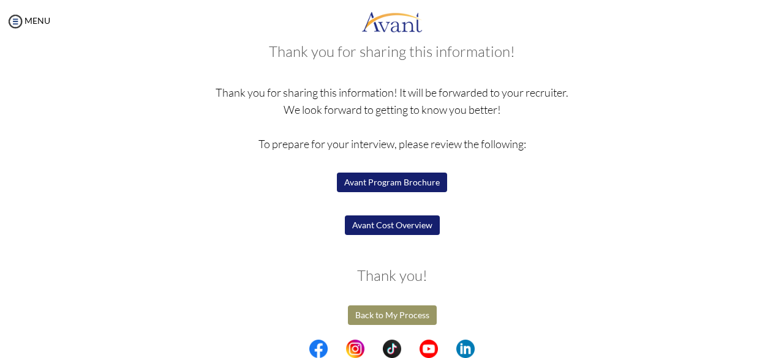
click at [398, 315] on button "Back to My Process" at bounding box center [392, 315] width 89 height 20
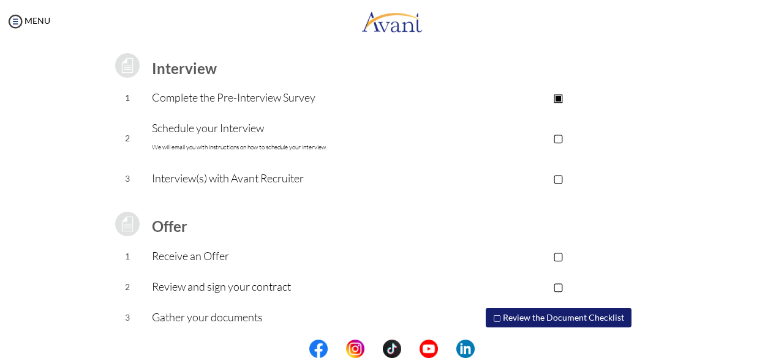
scroll to position [164, 0]
click at [560, 139] on p "▢" at bounding box center [557, 137] width 245 height 17
click at [568, 135] on p "▣" at bounding box center [557, 137] width 245 height 17
click at [557, 133] on p "▢" at bounding box center [557, 137] width 245 height 17
click at [550, 98] on p "▣" at bounding box center [557, 96] width 245 height 17
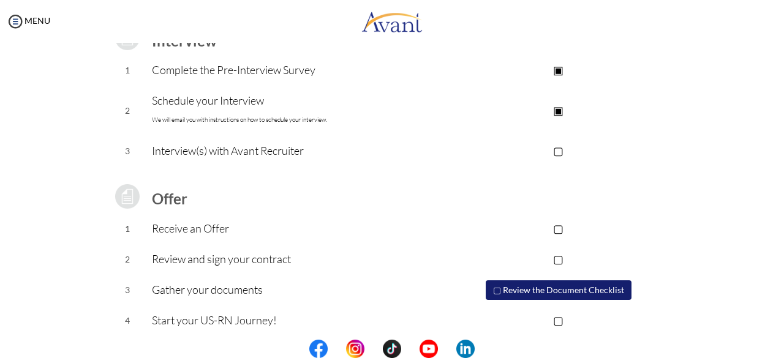
scroll to position [198, 0]
